Goal: Communication & Community: Answer question/provide support

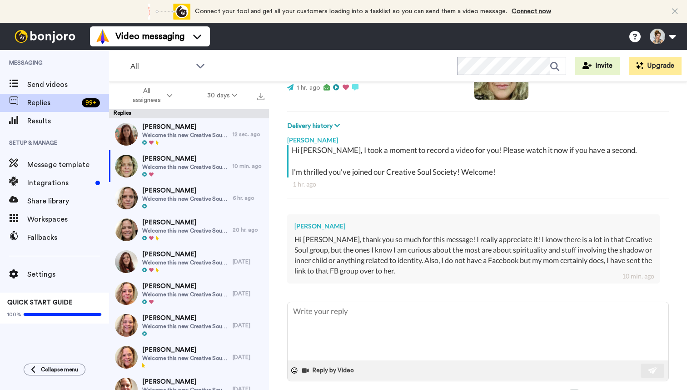
scroll to position [113, 0]
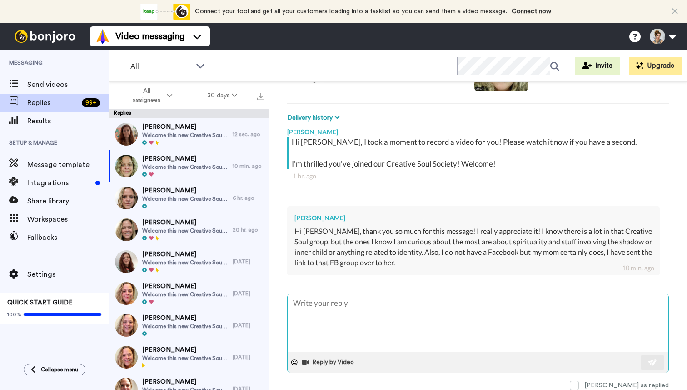
type textarea "x"
type textarea "O"
type textarea "x"
type textarea "Oh"
type textarea "x"
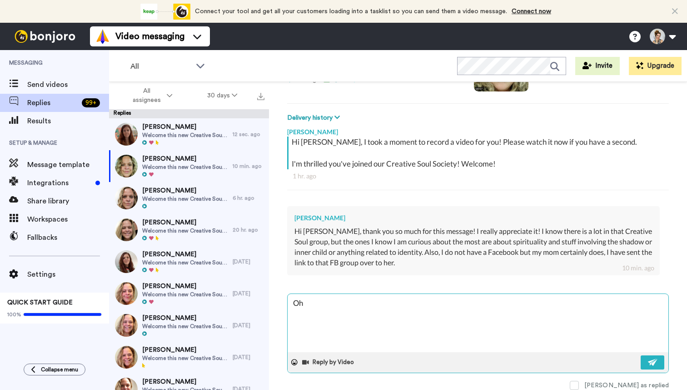
type textarea "Ohw"
type textarea "x"
type textarea "Ohwo"
type textarea "x"
type textarea "Ohwon"
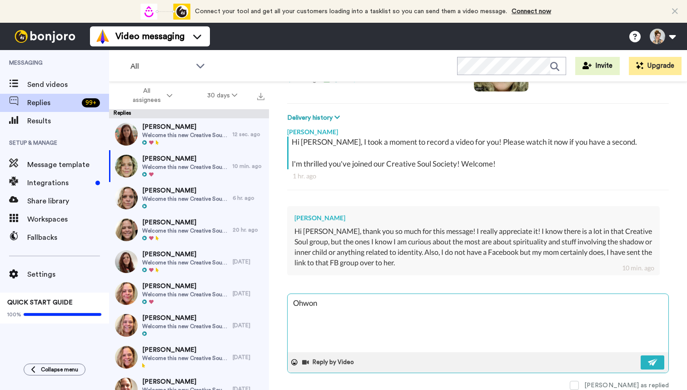
type textarea "x"
type textarea "Ohwo"
type textarea "x"
type textarea "Ohw"
type textarea "x"
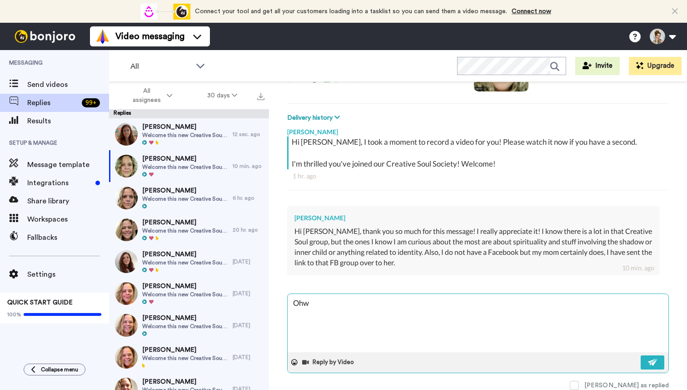
type textarea "Oh"
type textarea "x"
type textarea "Oh"
type textarea "x"
type textarea "Oh w"
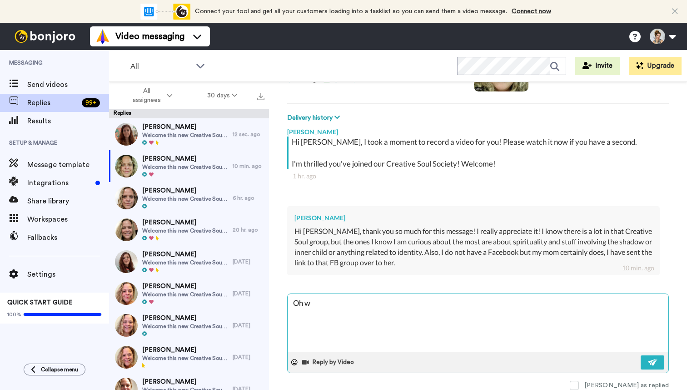
type textarea "x"
type textarea "Oh wo"
type textarea "x"
type textarea "Oh won"
type textarea "x"
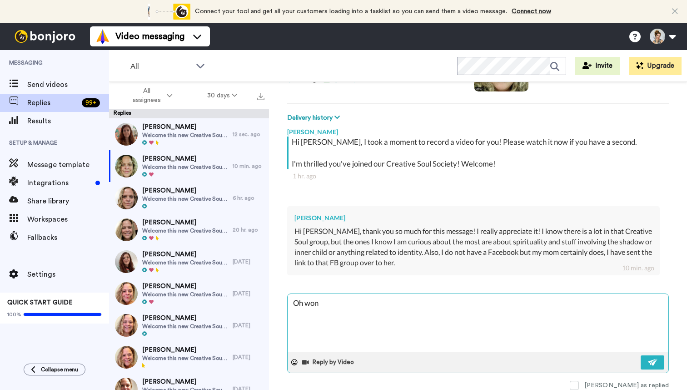
type textarea "Oh wond"
type textarea "x"
type textarea "Oh wonde"
type textarea "x"
type textarea "Oh wonder"
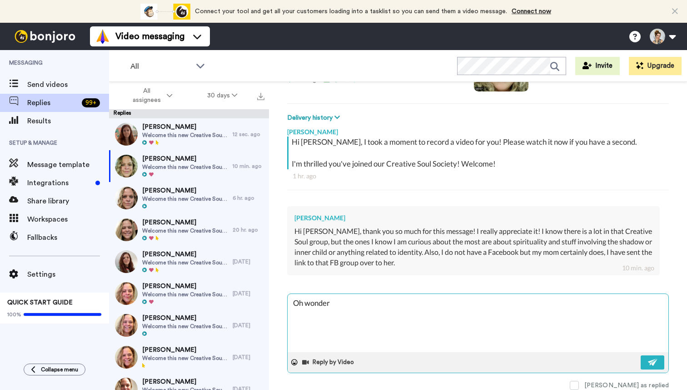
type textarea "x"
type textarea "Oh wonderf"
type textarea "x"
type textarea "Oh wonderfu"
type textarea "x"
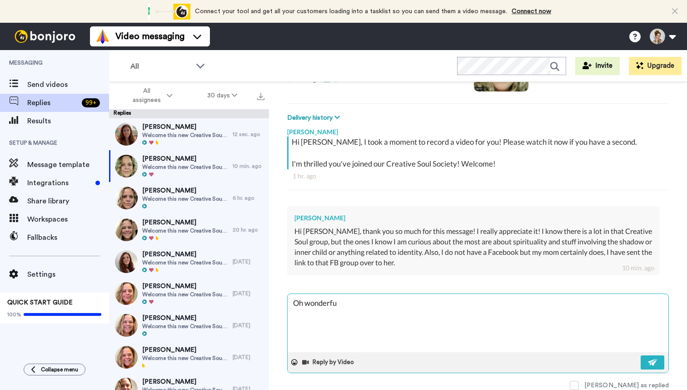
type textarea "Oh wonderful"
type textarea "x"
type textarea "Oh wonderful,"
type textarea "x"
type textarea "Oh wonderful,"
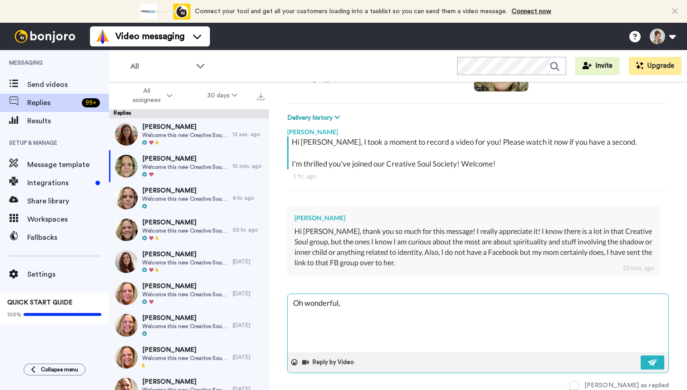
type textarea "x"
type textarea "Oh wonderful, y"
type textarea "x"
type textarea "Oh wonderful, yo"
type textarea "x"
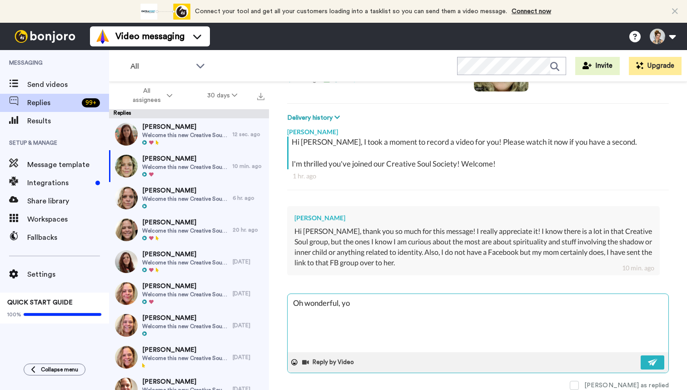
type textarea "Oh wonderful, you"
type textarea "x"
type textarea "Oh wonderful, you'"
type textarea "x"
type textarea "Oh wonderful, you'l"
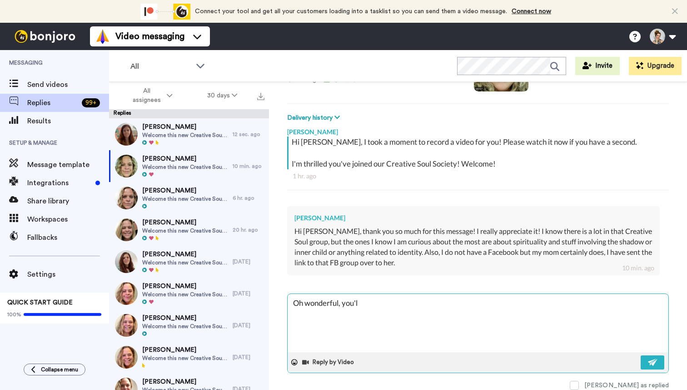
type textarea "x"
type textarea "Oh wonderful, you'll"
type textarea "x"
type textarea "Oh wonderful, you'll"
type textarea "x"
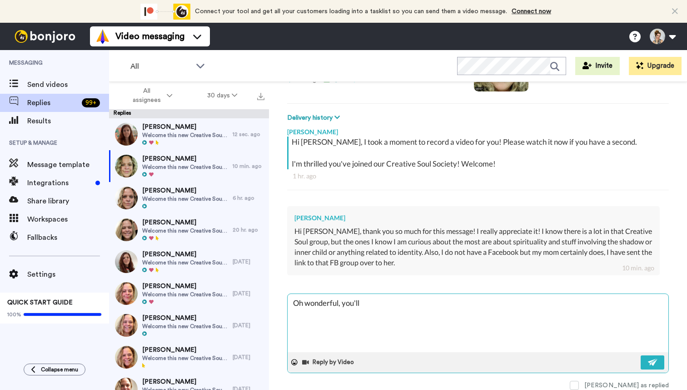
type textarea "Oh wonderful, you'll l"
type textarea "x"
type textarea "Oh wonderful, you'll lo"
type textarea "x"
type textarea "Oh wonderful, you'll lov"
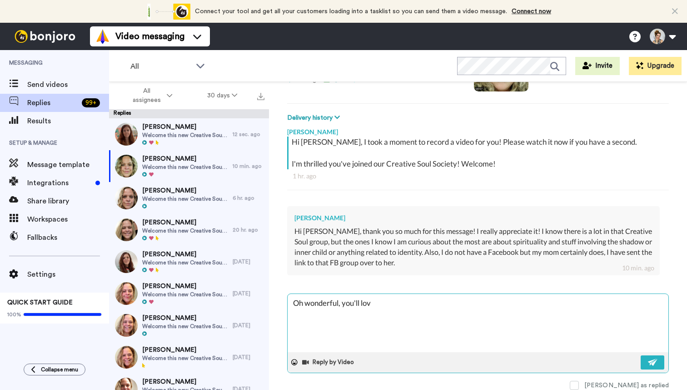
type textarea "x"
type textarea "Oh wonderful, you'll love"
type textarea "x"
type textarea "Oh wonderful, you'll love"
type textarea "x"
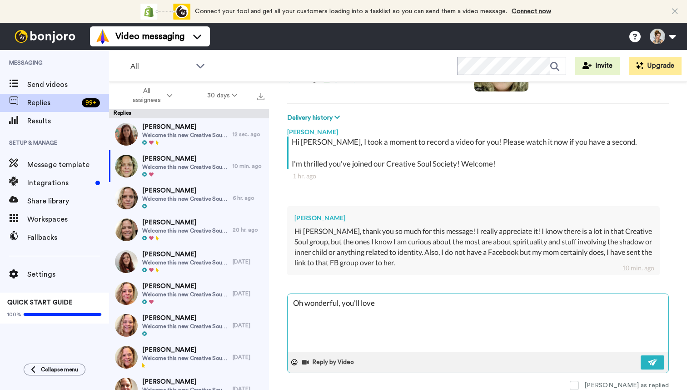
type textarea "Oh wonderful, you'll love t"
type textarea "x"
type textarea "Oh wonderful, you'll love the"
type textarea "x"
type textarea "Oh wonderful, you'll love the"
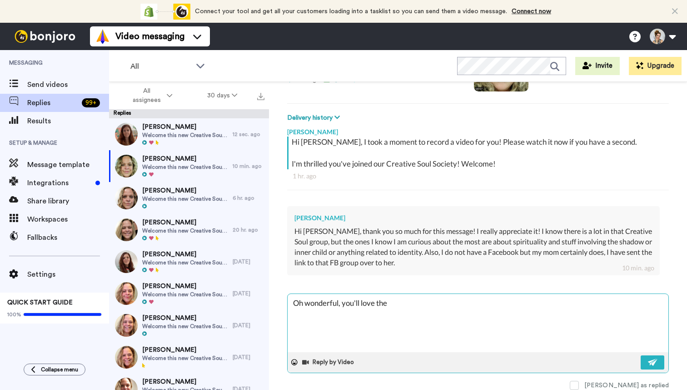
type textarea "x"
type textarea "Oh wonderful, you'll love the b"
type textarea "x"
type textarea "Oh wonderful, you'll love the bo"
type textarea "x"
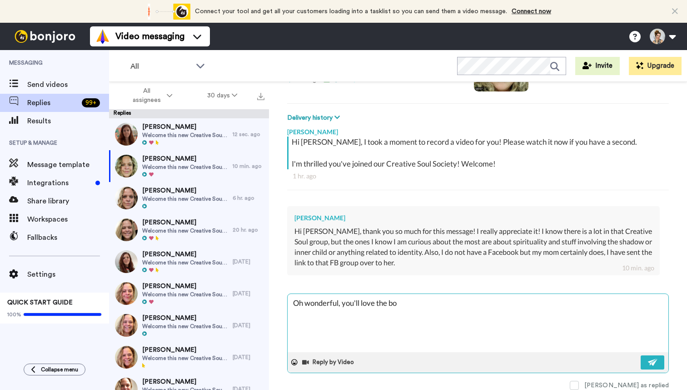
type textarea "Oh wonderful, you'll love the boo"
type textarea "x"
type textarea "Oh wonderful, you'll love the boot"
type textarea "x"
type textarea "Oh wonderful, you'll love the booth"
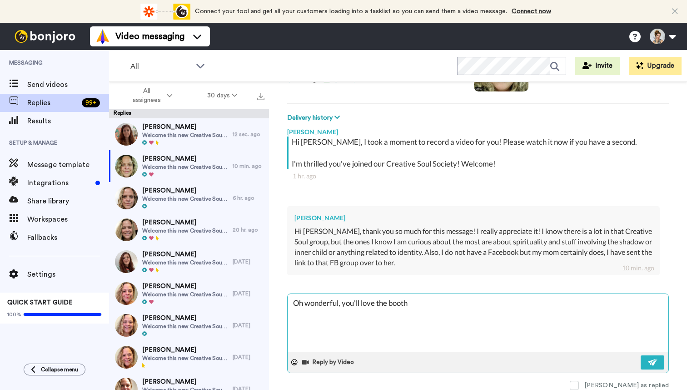
type textarea "x"
type textarea "Oh wonderful, you'll love the booth"
type textarea "x"
type textarea "Oh wonderful, you'll love the booth"
type textarea "x"
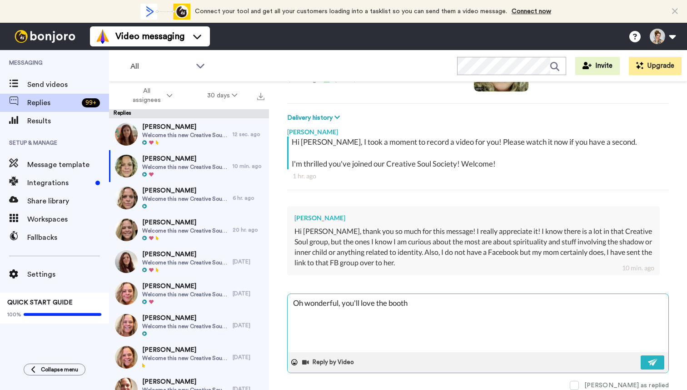
type textarea "Oh wonderful, you'll love the boot"
type textarea "x"
type textarea "Oh wonderful, you'll love the boo"
type textarea "x"
type textarea "Oh wonderful, you'll love the book"
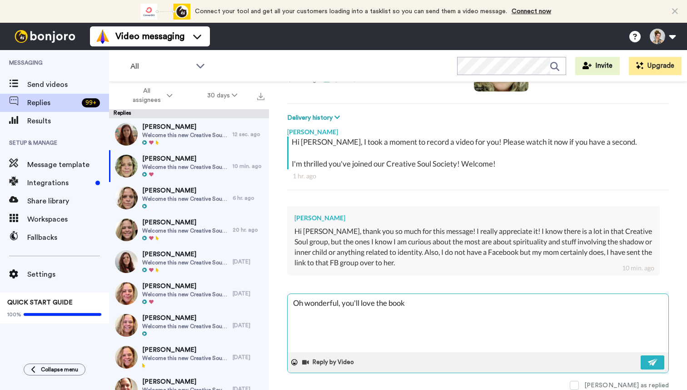
type textarea "x"
type textarea "Oh wonderful, you'll love the book"
type textarea "x"
type textarea "Oh wonderful, you'll love the book c"
type textarea "x"
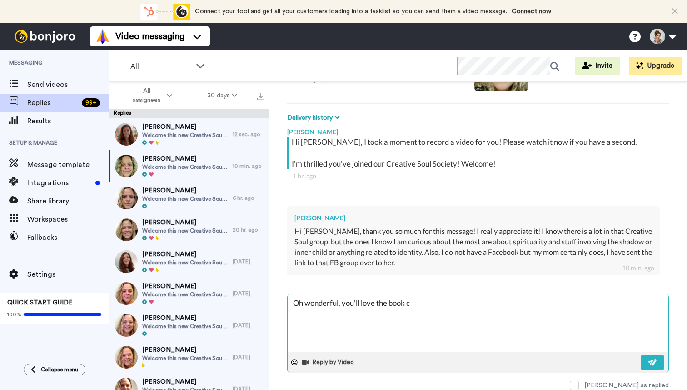
type textarea "Oh wonderful, you'll love the book cl"
type textarea "x"
type textarea "Oh wonderful, you'll love the book clu"
type textarea "x"
type textarea "Oh wonderful, you'll love the book club"
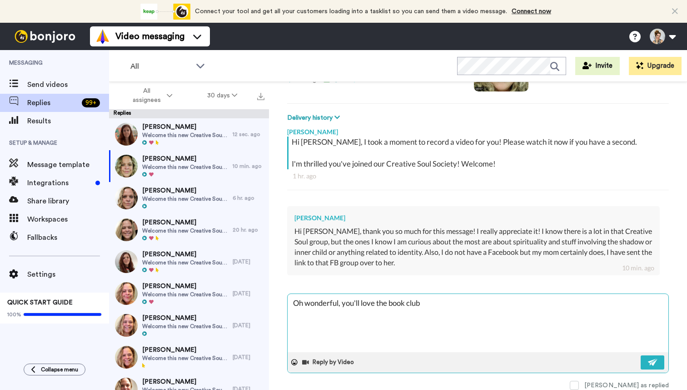
type textarea "x"
type textarea "Oh wonderful, you'll love the book club"
type textarea "x"
type textarea "Oh wonderful, you'll love the book club w"
type textarea "x"
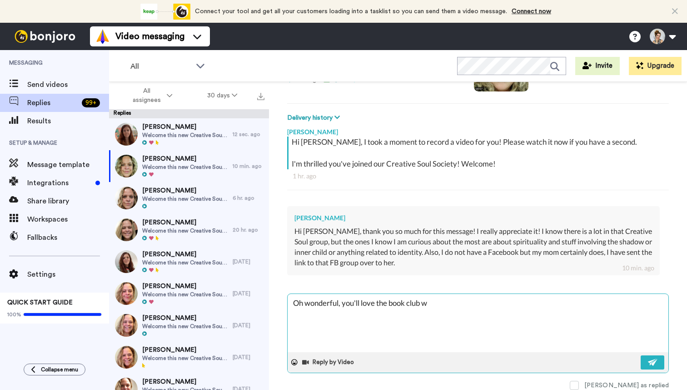
type textarea "Oh wonderful, you'll love the book club we"
type textarea "x"
type textarea "Oh wonderful, you'll love the book club we"
type textarea "x"
type textarea "Oh wonderful, you'll love the book club we a"
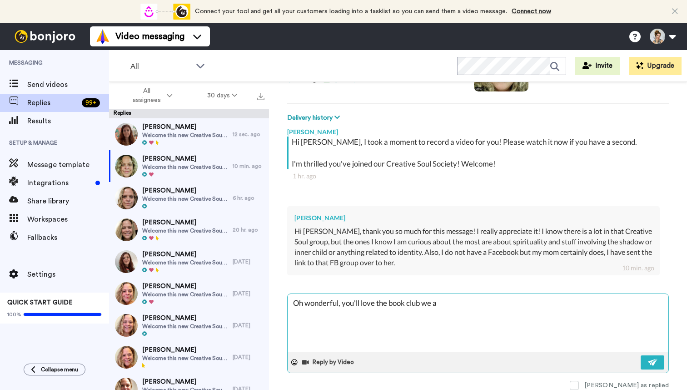
type textarea "x"
type textarea "Oh wonderful, you'll love the book club we ar"
type textarea "x"
type textarea "Oh wonderful, you'll love the book club we are"
type textarea "x"
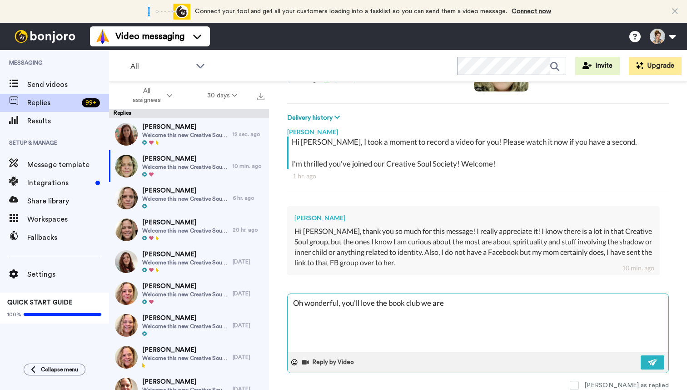
type textarea "Oh wonderful, you'll love the book club we are"
type textarea "x"
type textarea "Oh wonderful, you'll love the book club we are s"
type textarea "x"
type textarea "Oh wonderful, you'll love the book club we are st"
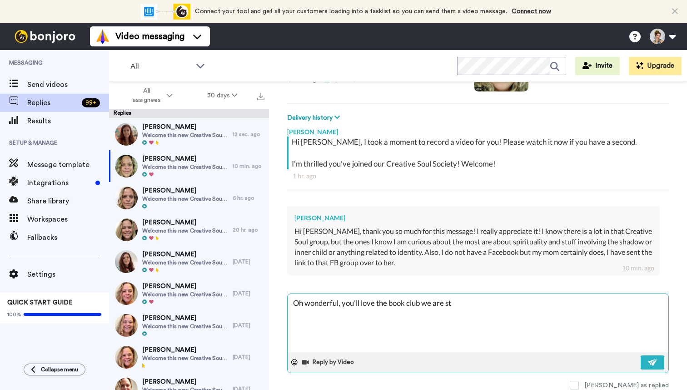
type textarea "x"
type textarea "Oh wonderful, you'll love the book club we are sta"
type textarea "x"
type textarea "Oh wonderful, you'll love the book club we are star"
type textarea "x"
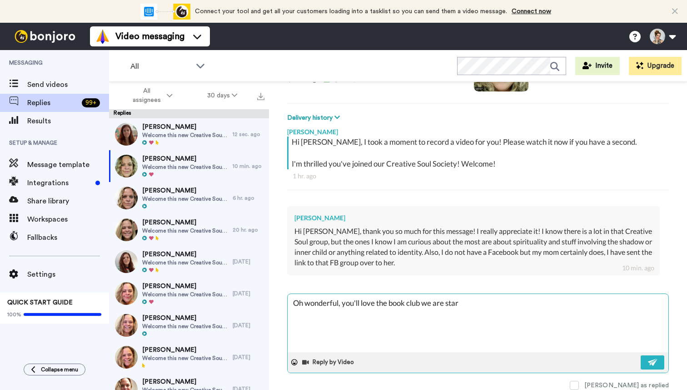
type textarea "Oh wonderful, you'll love the book club we are start"
type textarea "x"
type textarea "Oh wonderful, you'll love the book club we are starti"
type textarea "x"
type textarea "Oh wonderful, you'll love the book club we are startin"
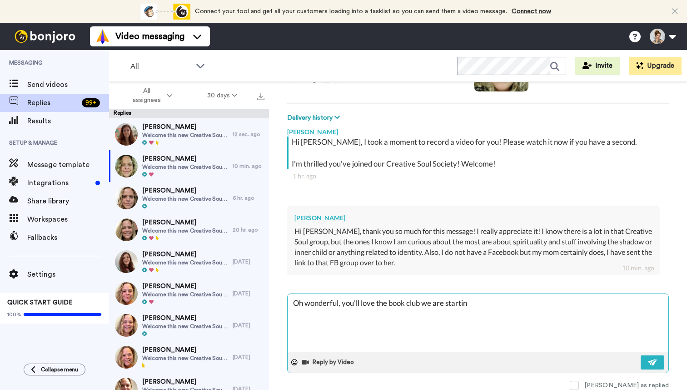
type textarea "x"
type textarea "Oh wonderful, you'll love the book club we are starting"
type textarea "x"
type textarea "Oh wonderful, you'll love the book club we are starting"
type textarea "x"
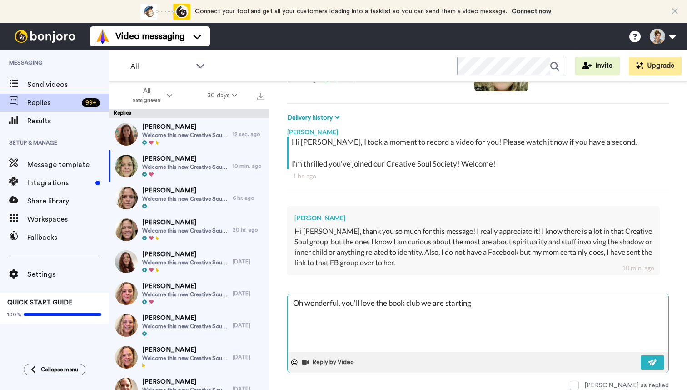
type textarea "Oh wonderful, you'll love the book club we are starting w"
type textarea "x"
type textarea "Oh wonderful, you'll love the book club we are starting wi"
type textarea "x"
type textarea "Oh wonderful, you'll love the book club we are starting with"
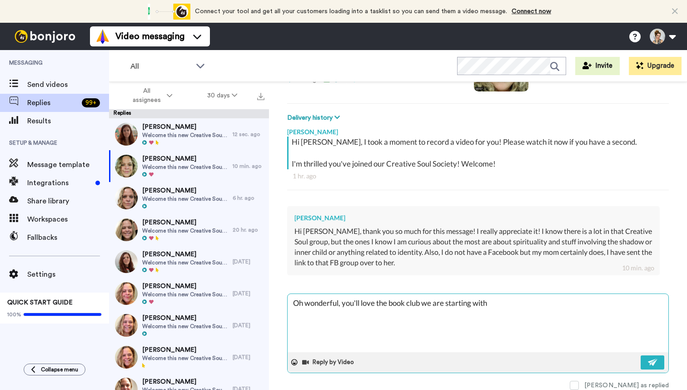
type textarea "x"
type textarea "Oh wonderful, you'll love the book club we are starting with"
type textarea "x"
type textarea "Oh wonderful, you'll love the book club we are starting with i"
type textarea "x"
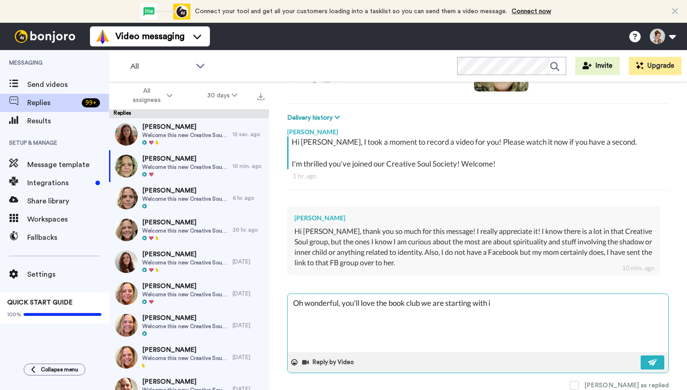
type textarea "Oh wonderful, you'll love the book club we are starting with in"
type textarea "x"
type textarea "Oh wonderful, you'll love the book club we are starting with inn"
type textarea "x"
type textarea "Oh wonderful, you'll love the book club we are starting with inne"
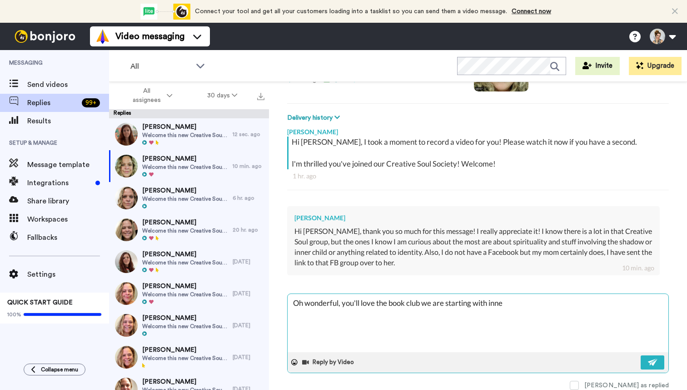
type textarea "x"
type textarea "Oh wonderful, you'll love the book club we are starting with inner"
type textarea "x"
type textarea "Oh wonderful, you'll love the book club we are starting with inner"
type textarea "x"
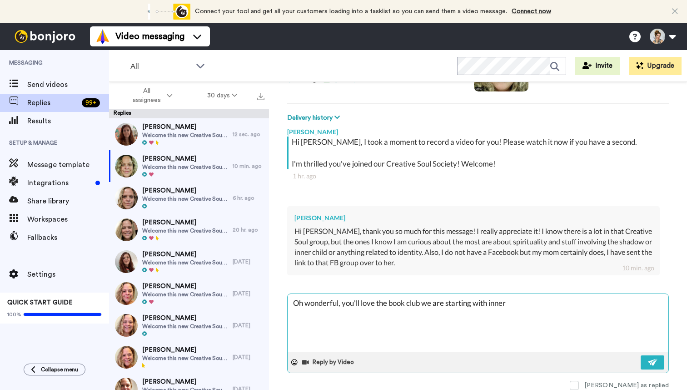
type textarea "Oh wonderful, you'll love the book club we are starting with inner c"
type textarea "x"
type textarea "Oh wonderful, you'll love the book club we are starting with inner ch"
type textarea "x"
type textarea "Oh wonderful, you'll love the book club we are starting with inner chi"
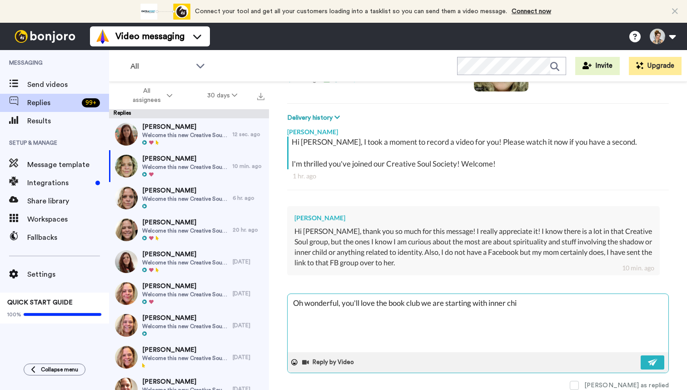
type textarea "x"
type textarea "Oh wonderful, you'll love the book club we are starting with inner chil"
type textarea "x"
type textarea "Oh wonderful, you'll love the book club we are starting with inner child"
type textarea "x"
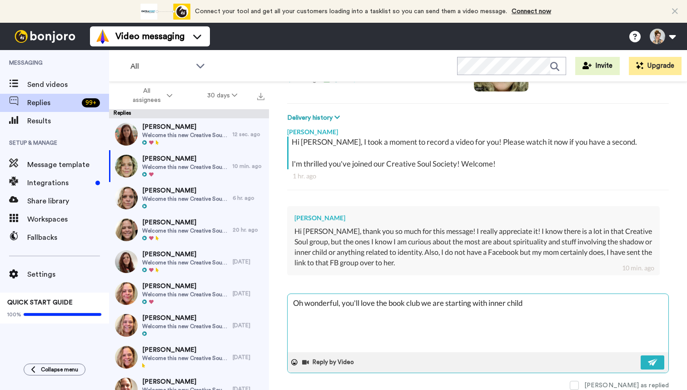
type textarea "Oh wonderful, you'll love the book club we are starting with inner child"
type textarea "x"
type textarea "Oh wonderful, you'll love the book club we are starting with inner child h"
type textarea "x"
type textarea "Oh wonderful, you'll love the book club we are starting with inner child he"
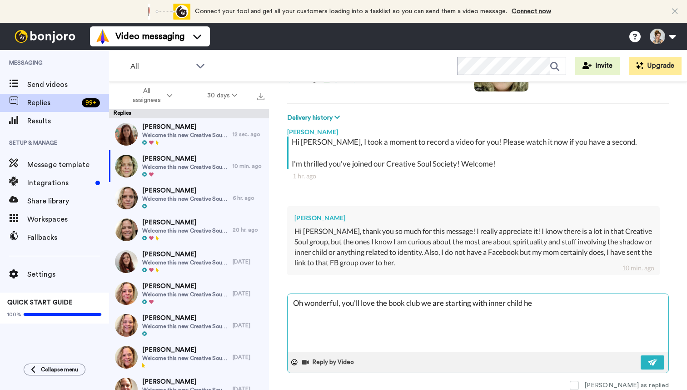
type textarea "x"
type textarea "Oh wonderful, you'll love the book club we are starting with inner child hea"
type textarea "x"
type textarea "Oh wonderful, you'll love the book club we are starting with inner child heal"
type textarea "x"
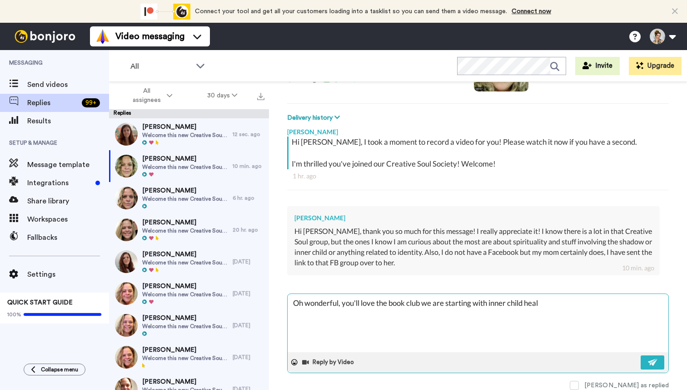
type textarea "Oh wonderful, you'll love the book club we are starting with inner child heali"
type textarea "x"
type textarea "Oh wonderful, you'll love the book club we are starting with inner child healin"
type textarea "x"
type textarea "Oh wonderful, you'll love the book club we are starting with inner child healing"
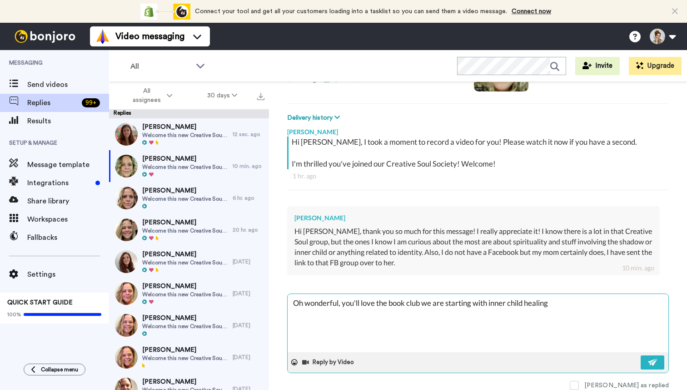
type textarea "x"
type textarea "Oh wonderful, you'll love the book club we are starting with inner child healin…"
type textarea "x"
type textarea "Oh wonderful, you'll love the book club we are starting with inner child healin…"
type textarea "x"
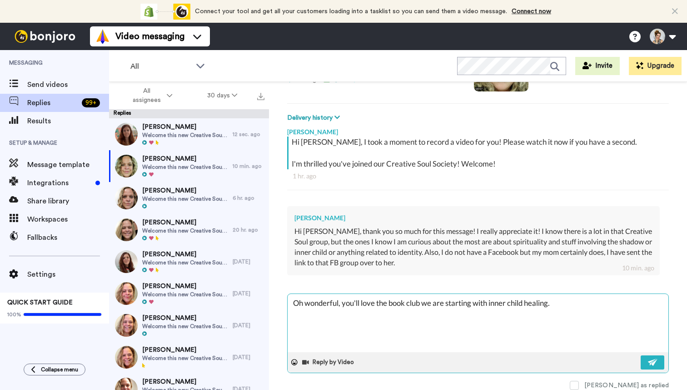
type textarea "Oh wonderful, you'll love the book club we are starting with inner child healin…"
type textarea "x"
type textarea "Oh wonderful, you'll love the book club we are starting with inner child healin…"
type textarea "x"
type textarea "Oh wonderful, you'll love the book club we are starting with inner child healin…"
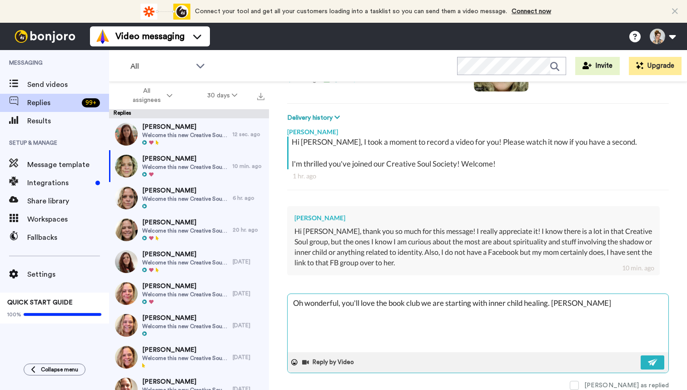
type textarea "x"
type textarea "Oh wonderful, you'll love the book club we are starting with inner child healin…"
type textarea "x"
type textarea "Oh wonderful, you'll love the book club we are starting with inner child healin…"
type textarea "x"
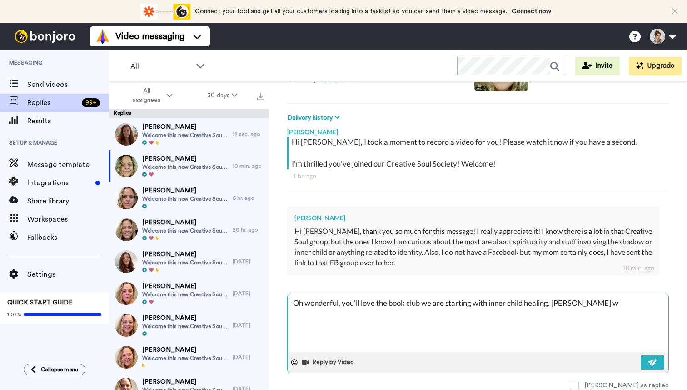
type textarea "Oh wonderful, you'll love the book club we are starting with inner child healin…"
type textarea "x"
type textarea "Oh wonderful, you'll love the book club we are starting with inner child healin…"
type textarea "x"
type textarea "Oh wonderful, you'll love the book club we are starting with inner child healin…"
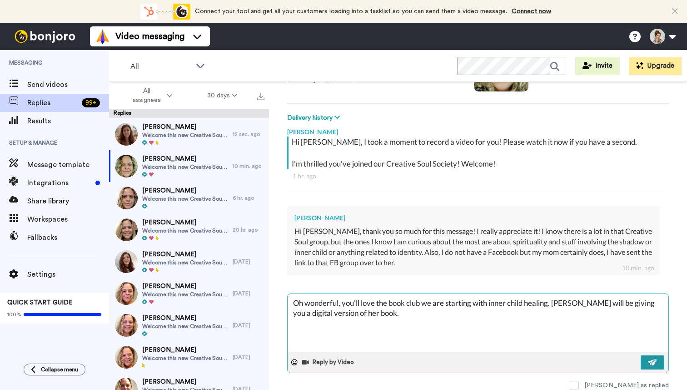
click at [655, 361] on img at bounding box center [653, 361] width 10 height 7
